Goal: Information Seeking & Learning: Understand process/instructions

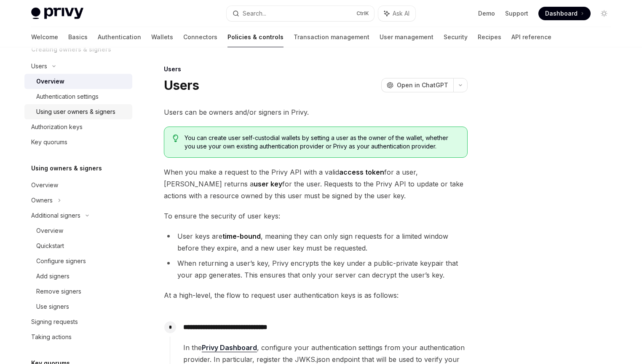
scroll to position [342, 0]
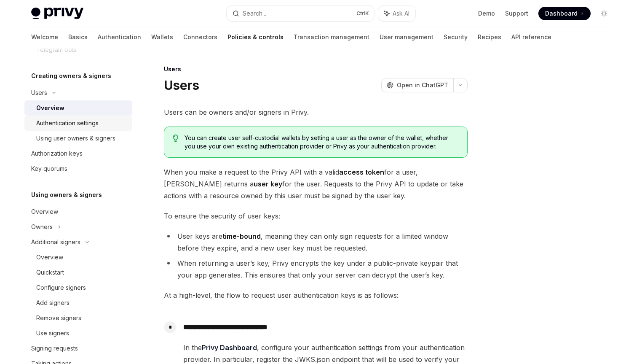
click at [74, 129] on link "Authentication settings" at bounding box center [78, 122] width 108 height 15
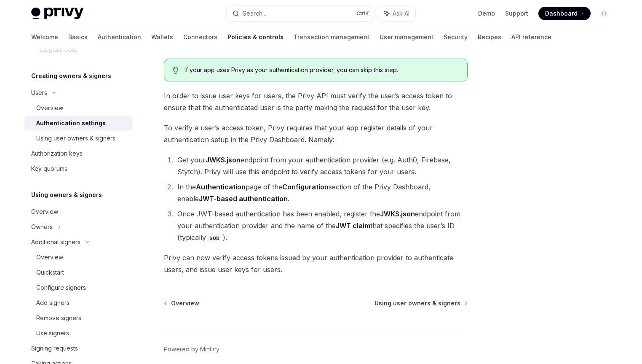
scroll to position [81, 0]
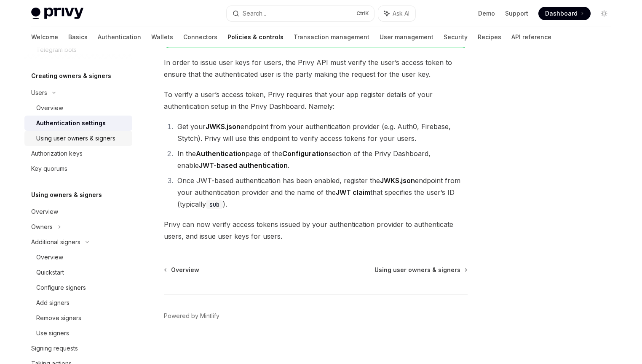
click at [69, 139] on div "Using user owners & signers" at bounding box center [75, 138] width 79 height 10
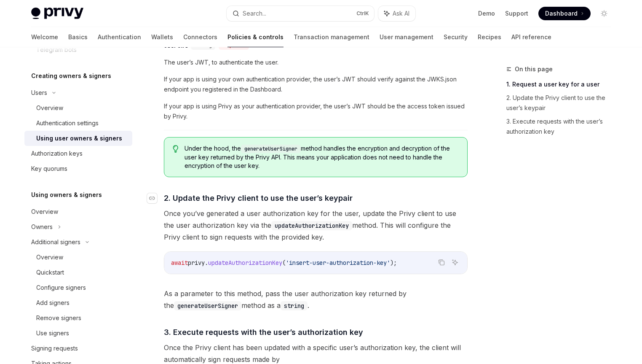
scroll to position [526, 0]
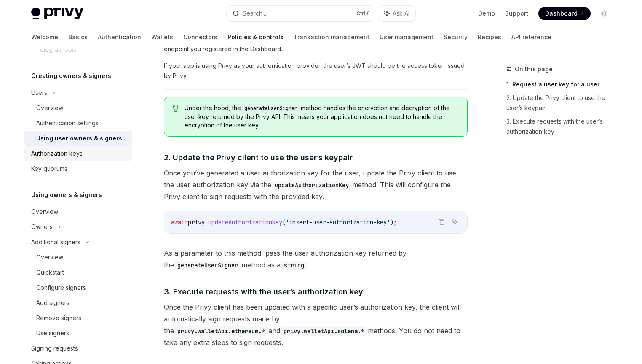
click at [78, 152] on div "Authorization keys" at bounding box center [56, 153] width 51 height 10
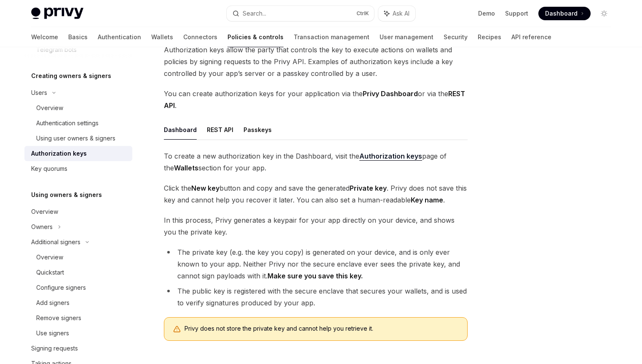
scroll to position [121, 0]
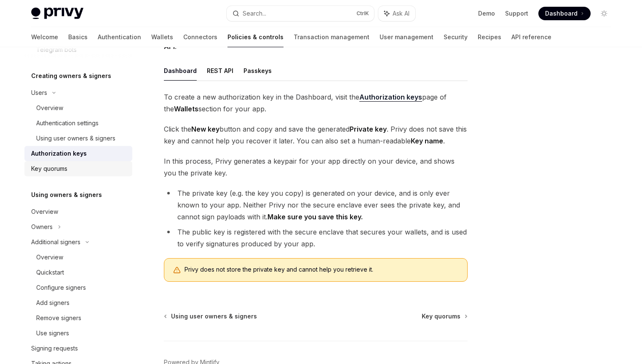
click at [72, 166] on div "Key quorums" at bounding box center [79, 168] width 96 height 10
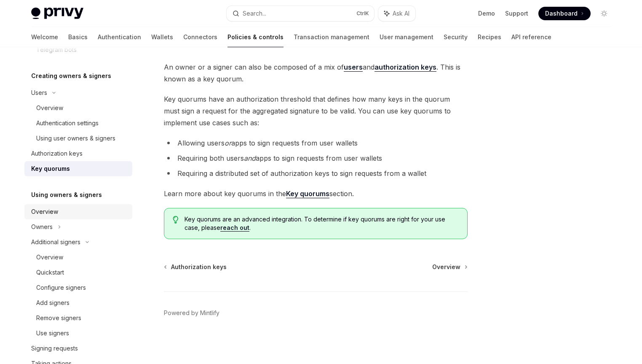
click at [72, 214] on div "Overview" at bounding box center [79, 211] width 96 height 10
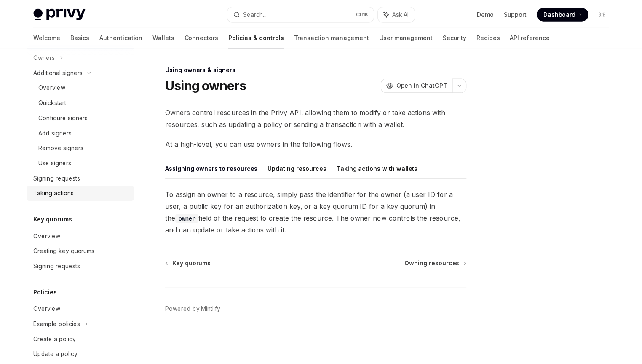
scroll to position [462, 0]
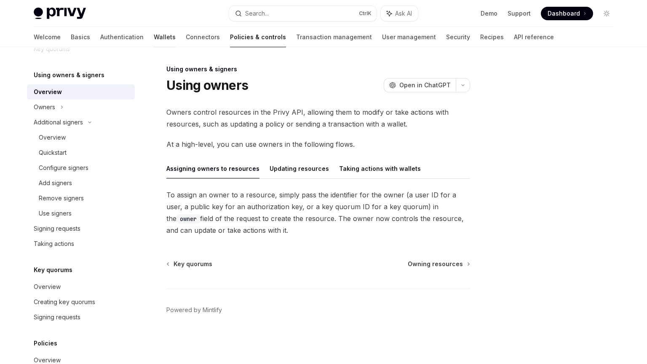
click at [154, 37] on link "Wallets" at bounding box center [165, 37] width 22 height 20
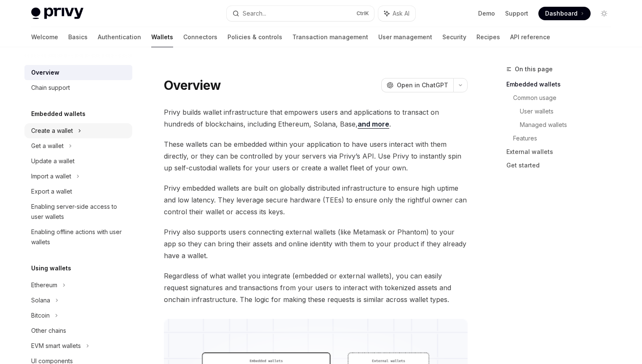
click at [75, 129] on div "Create a wallet" at bounding box center [78, 130] width 108 height 15
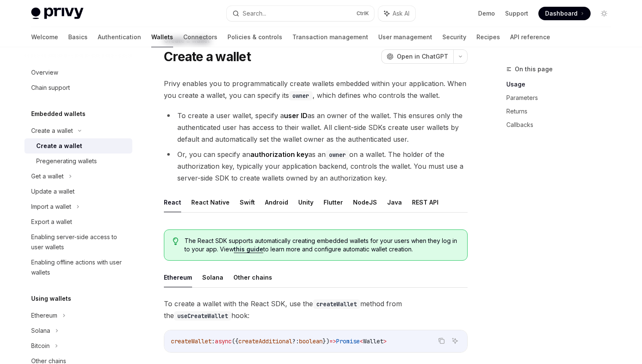
scroll to position [40, 0]
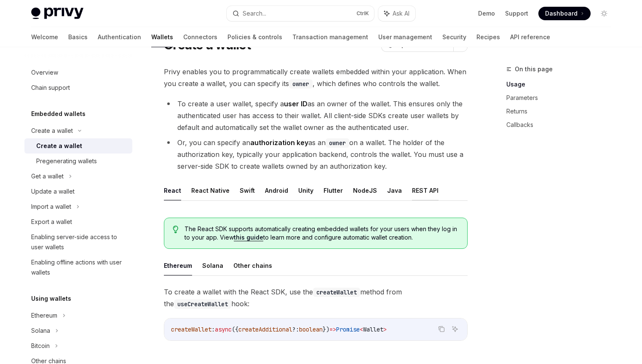
click at [418, 193] on button "REST API" at bounding box center [425, 190] width 27 height 20
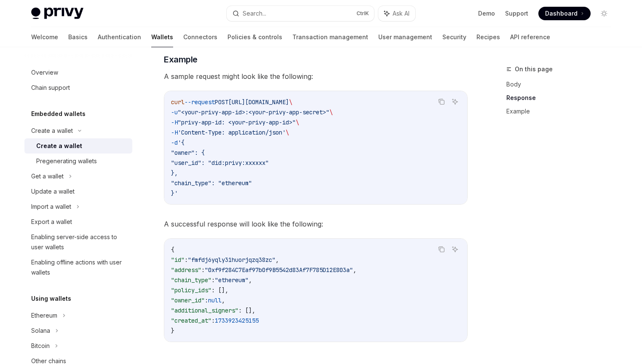
scroll to position [1133, 0]
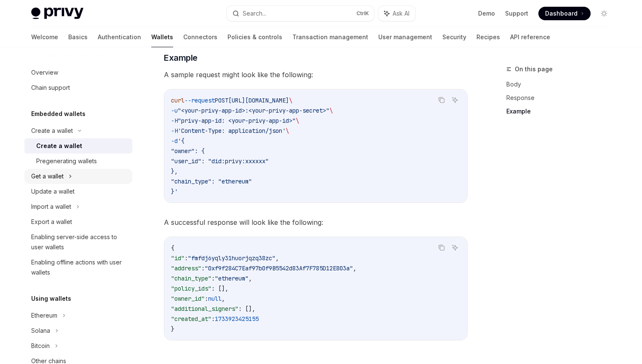
click at [69, 179] on icon at bounding box center [70, 176] width 3 height 10
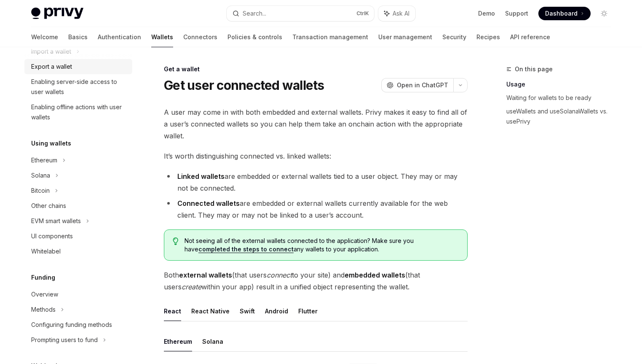
scroll to position [202, 0]
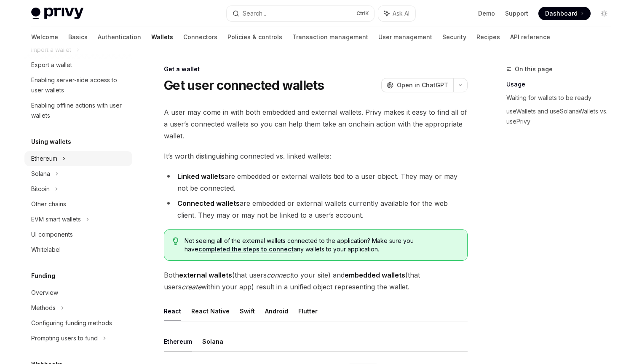
click at [81, 151] on div "Ethereum" at bounding box center [78, 158] width 108 height 15
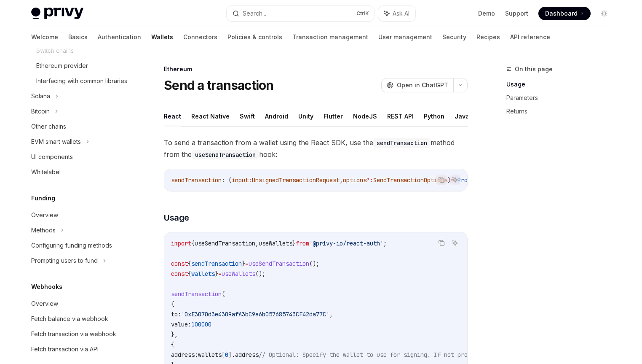
scroll to position [445, 0]
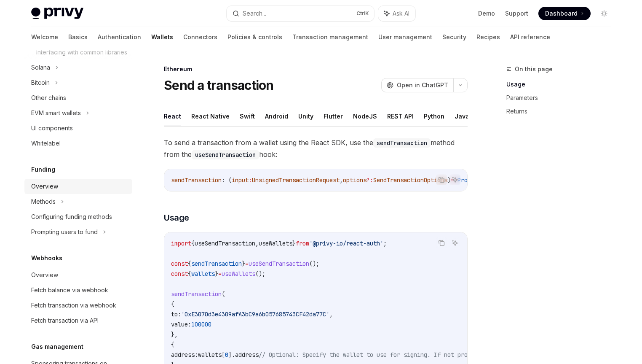
click at [68, 191] on div "Overview" at bounding box center [79, 186] width 96 height 10
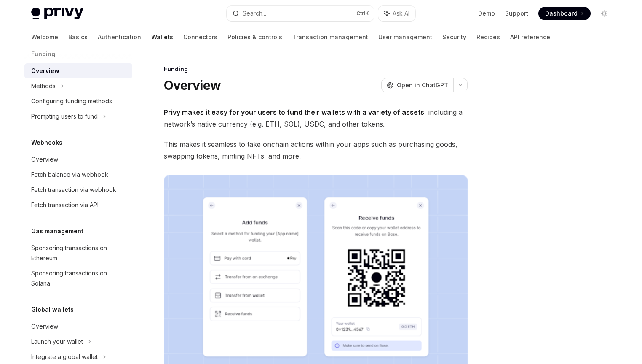
scroll to position [566, 0]
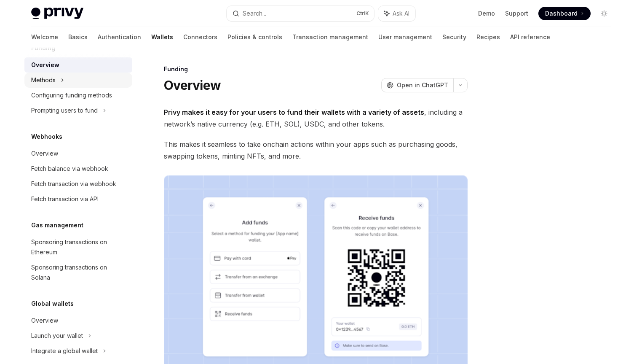
click at [59, 88] on div "Methods" at bounding box center [78, 79] width 108 height 15
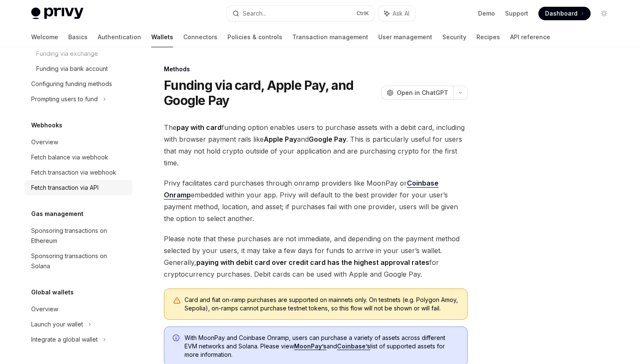
scroll to position [658, 0]
click at [82, 324] on div "Launch your wallet" at bounding box center [57, 324] width 52 height 10
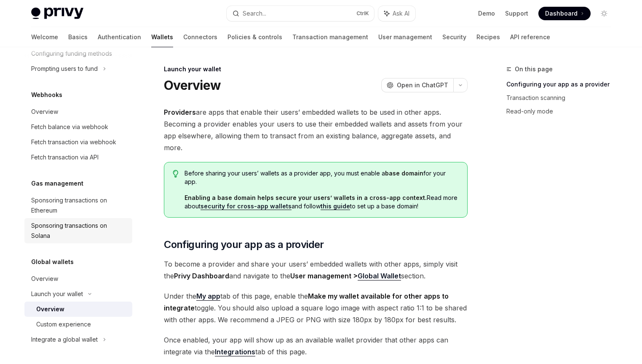
scroll to position [688, 0]
click at [81, 337] on div "Integrate a global wallet" at bounding box center [64, 339] width 67 height 10
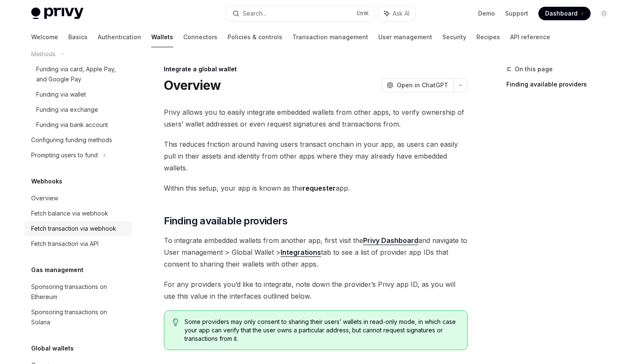
scroll to position [552, 0]
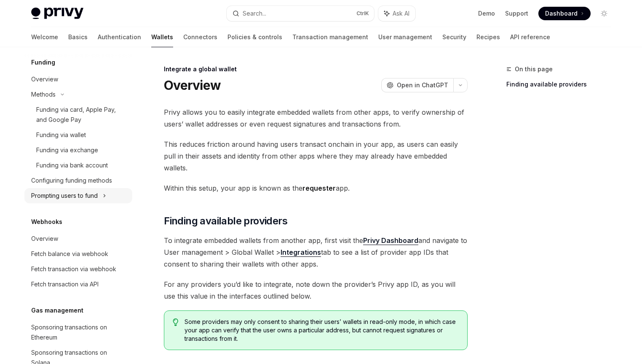
click at [80, 201] on div "Prompting users to fund" at bounding box center [64, 195] width 67 height 10
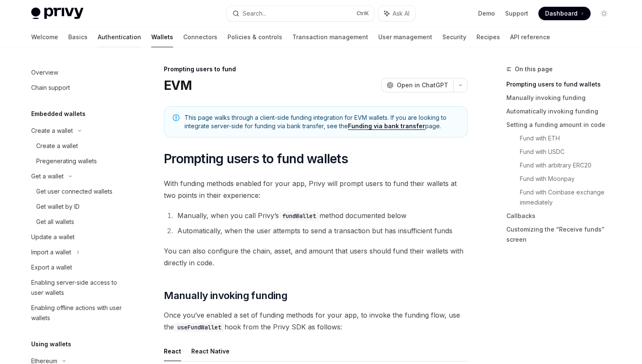
click at [98, 35] on link "Authentication" at bounding box center [119, 37] width 43 height 20
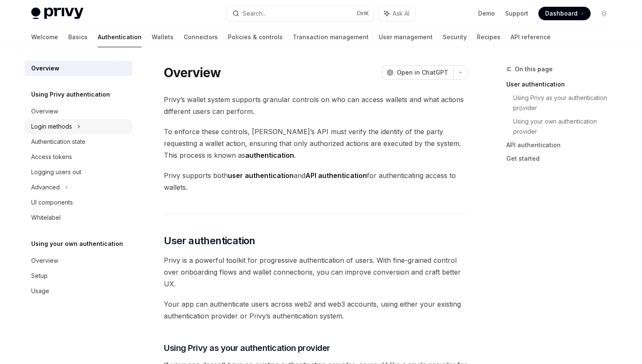
click at [58, 129] on div "Login methods" at bounding box center [51, 126] width 41 height 10
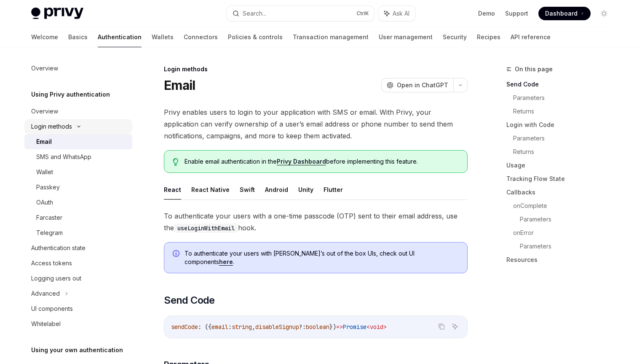
click at [58, 129] on div "Login methods" at bounding box center [51, 126] width 41 height 10
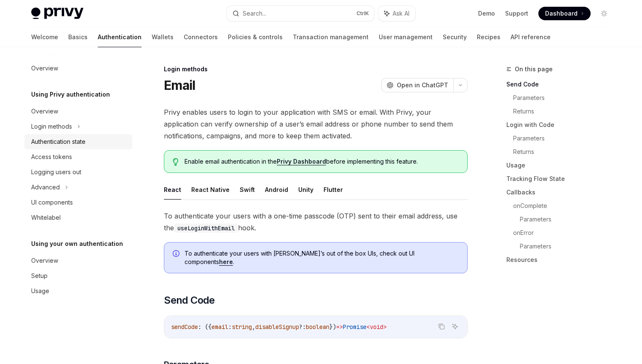
click at [56, 141] on div "Authentication state" at bounding box center [58, 142] width 54 height 10
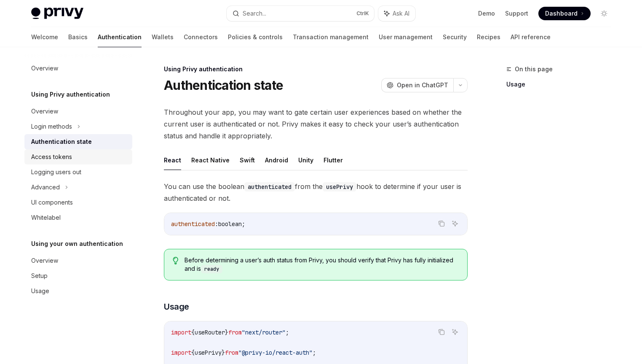
click at [55, 157] on div "Access tokens" at bounding box center [51, 157] width 41 height 10
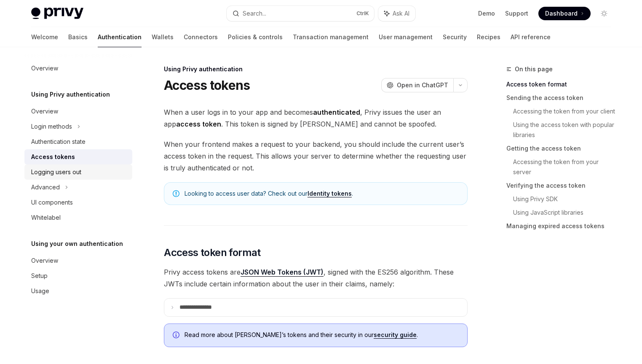
click at [59, 171] on div "Logging users out" at bounding box center [56, 172] width 50 height 10
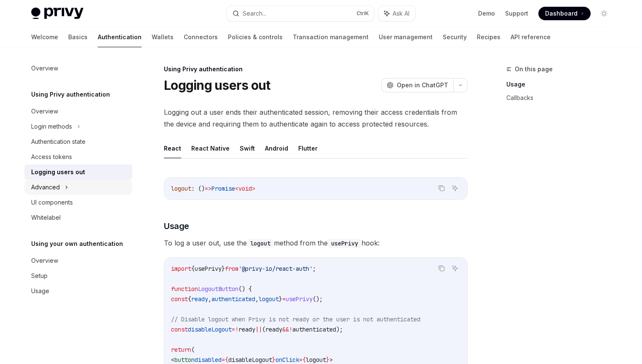
click at [58, 185] on div "Advanced" at bounding box center [45, 187] width 29 height 10
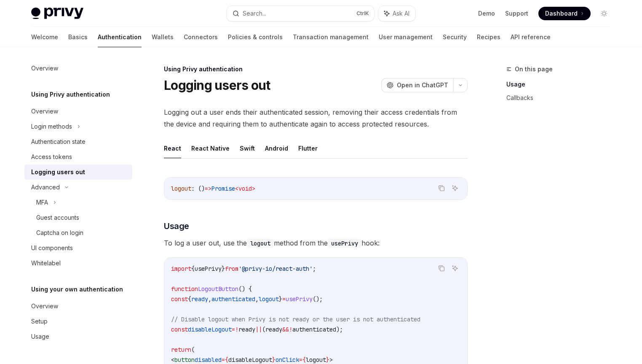
scroll to position [121, 0]
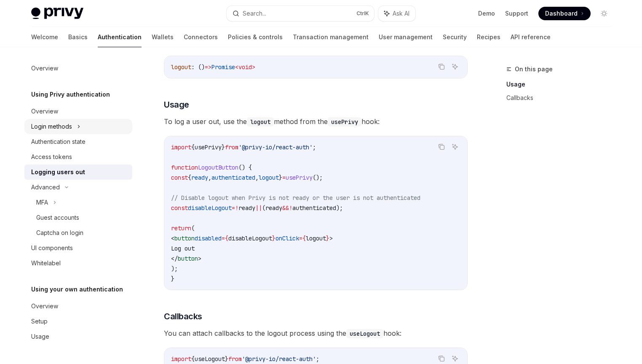
click at [59, 126] on div "Login methods" at bounding box center [51, 126] width 41 height 10
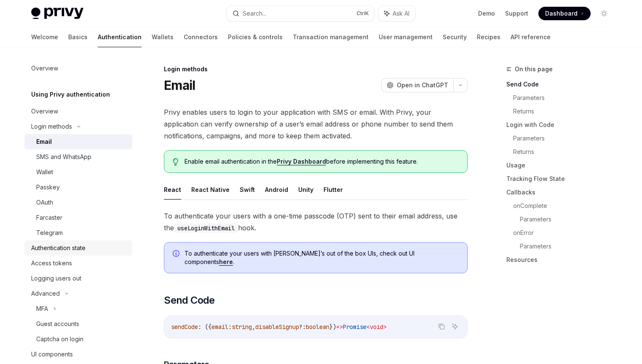
click at [67, 250] on div "Authentication state" at bounding box center [58, 248] width 54 height 10
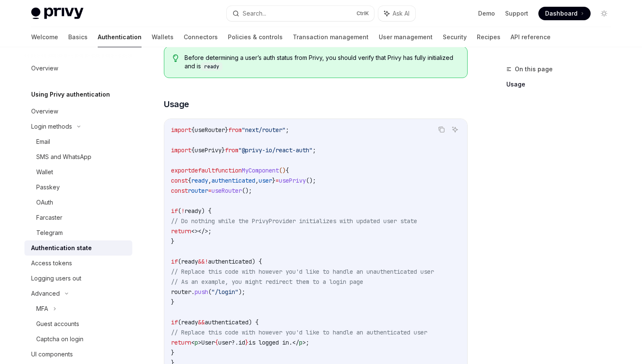
scroll to position [243, 0]
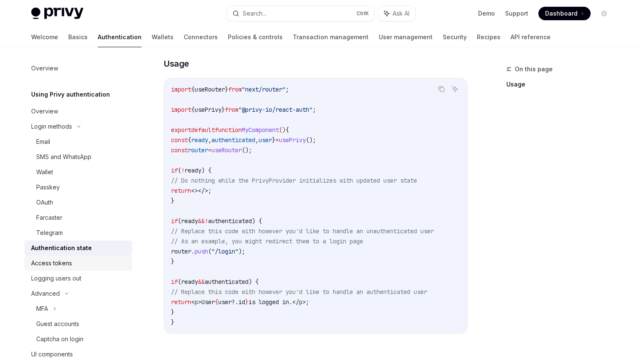
click at [80, 262] on div "Access tokens" at bounding box center [79, 263] width 96 height 10
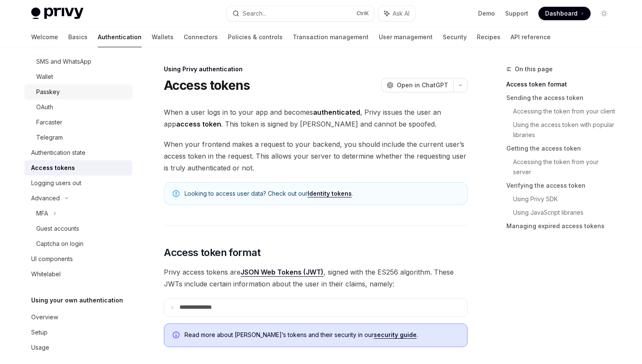
scroll to position [103, 0]
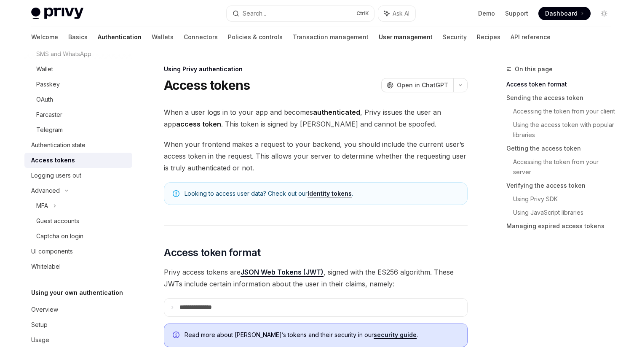
click at [379, 38] on link "User management" at bounding box center [406, 37] width 54 height 20
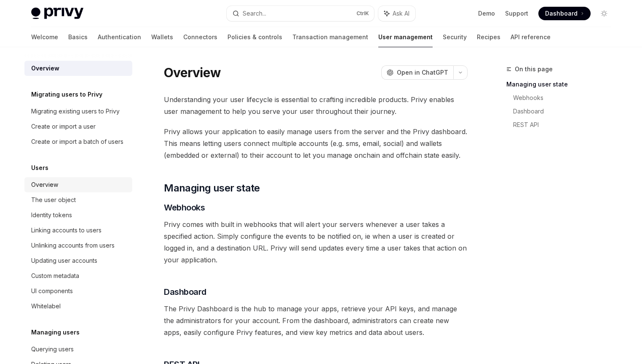
click at [52, 190] on div "Overview" at bounding box center [44, 184] width 27 height 10
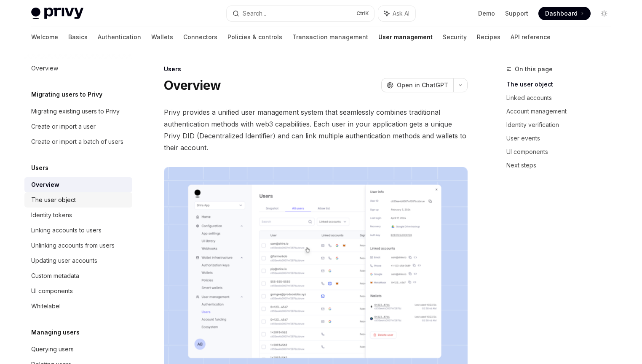
click at [52, 207] on link "The user object" at bounding box center [78, 199] width 108 height 15
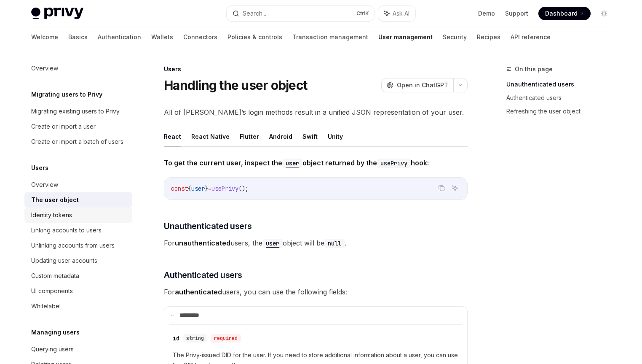
click at [58, 220] on div "Identity tokens" at bounding box center [51, 215] width 41 height 10
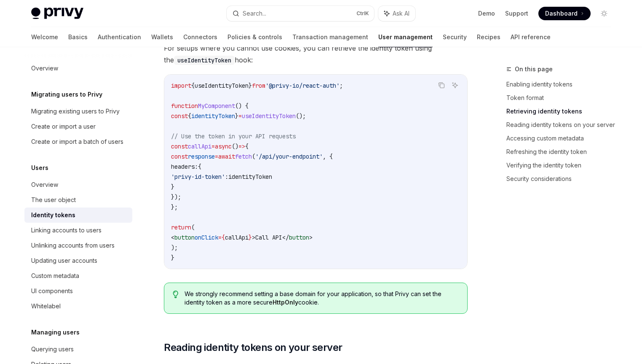
scroll to position [809, 0]
click at [94, 235] on div "Linking accounts to users" at bounding box center [66, 230] width 70 height 10
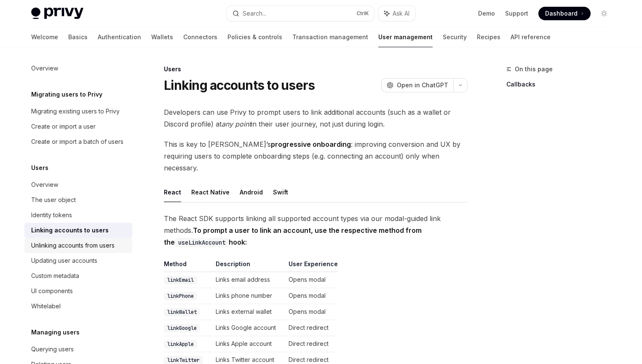
click at [86, 250] on div "Unlinking accounts from users" at bounding box center [72, 245] width 83 height 10
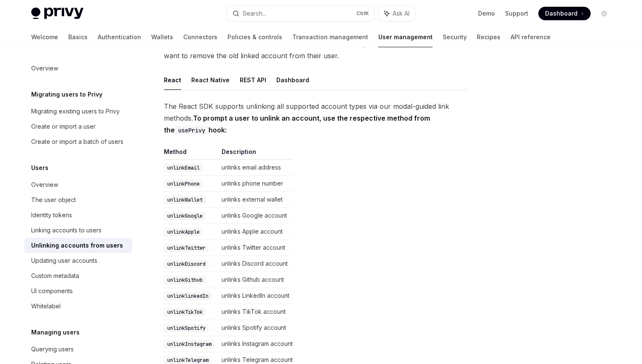
scroll to position [162, 0]
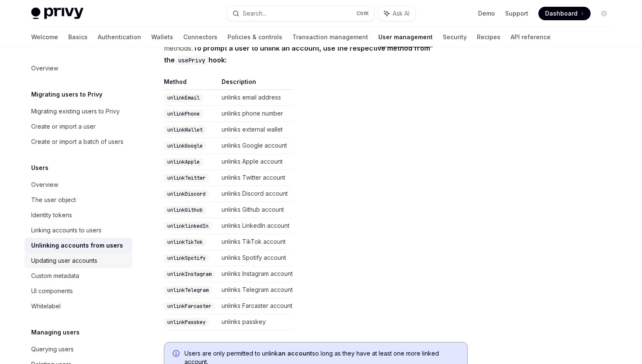
click at [88, 265] on div "Updating user accounts" at bounding box center [64, 260] width 66 height 10
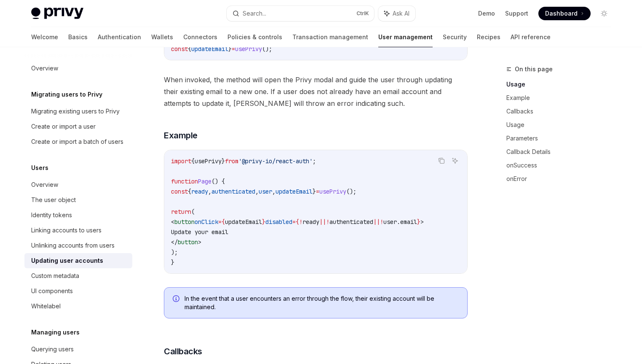
scroll to position [243, 0]
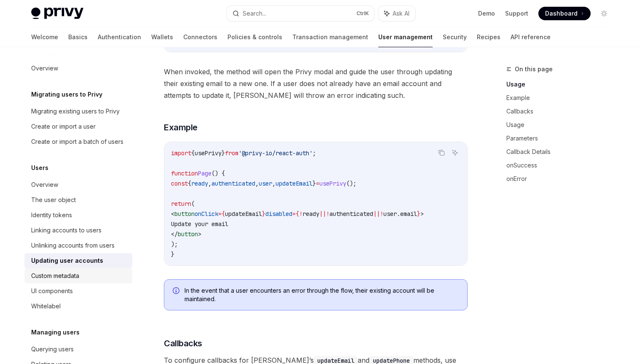
click at [75, 281] on div "Custom metadata" at bounding box center [55, 275] width 48 height 10
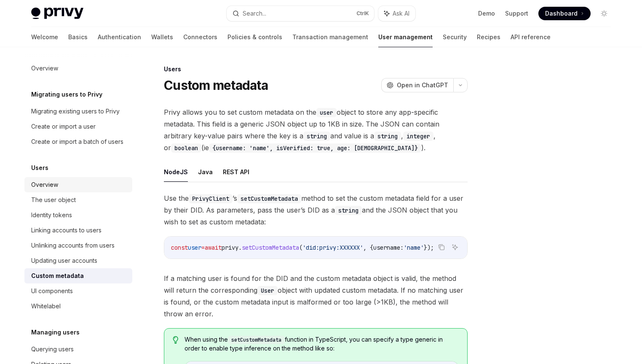
click at [73, 190] on div "Overview" at bounding box center [79, 184] width 96 height 10
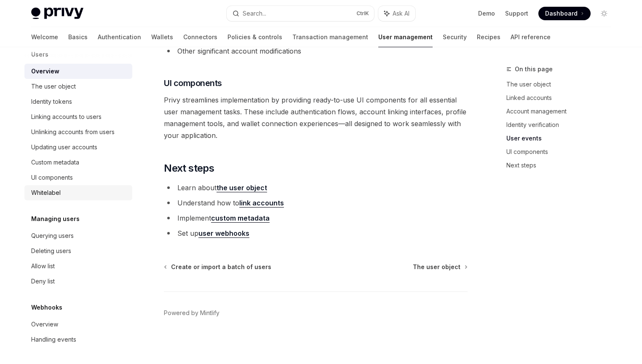
scroll to position [123, 0]
click at [69, 233] on div "Querying users" at bounding box center [52, 235] width 43 height 10
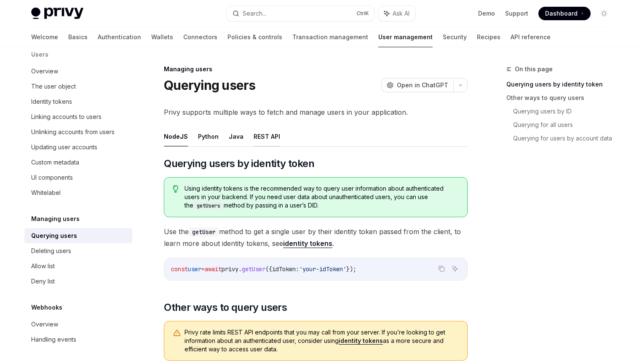
click at [260, 137] on button "REST API" at bounding box center [267, 136] width 27 height 20
type textarea "*"
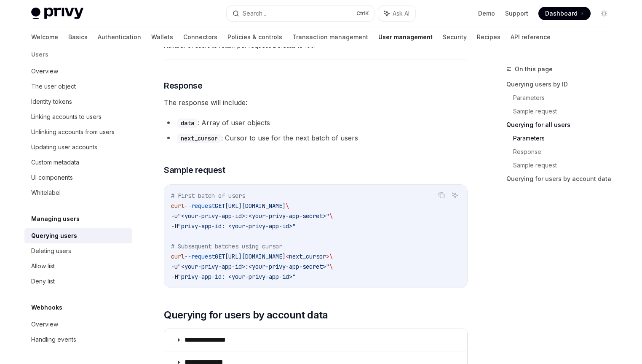
scroll to position [566, 0]
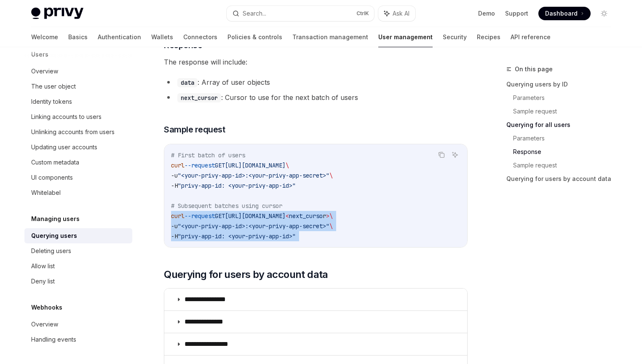
drag, startPoint x: 169, startPoint y: 214, endPoint x: 320, endPoint y: 246, distance: 154.3
click at [320, 246] on div "​ Querying users by ID To get a user by their Privy DID, make a GET request to:…" at bounding box center [316, 64] width 304 height 948
copy div "curl --request GET [URL][DOMAIN_NAME] < next_curso r > \ -u "<your-privy-app-id…"
